Goal: Information Seeking & Learning: Learn about a topic

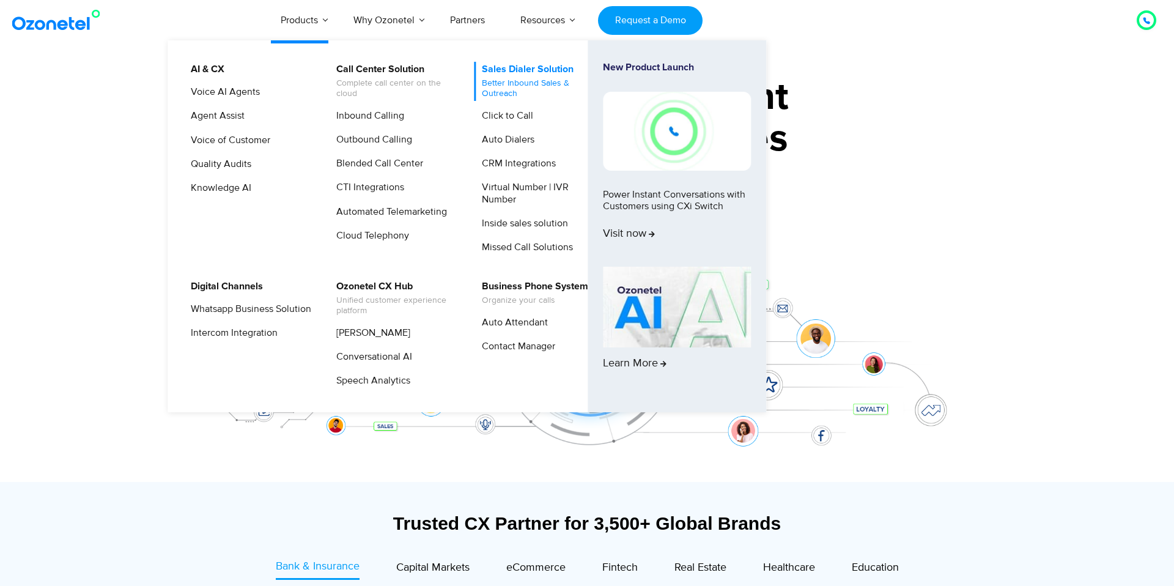
click at [533, 65] on link "Sales Dialer Solution Better Inbound Sales & Outreach" at bounding box center [539, 81] width 130 height 39
